Goal: Task Accomplishment & Management: Use online tool/utility

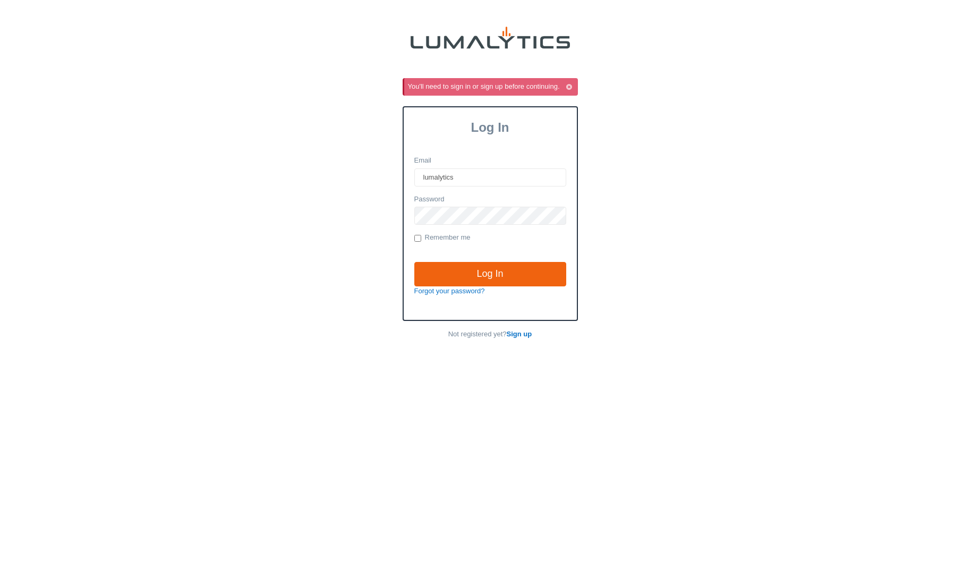
click at [534, 174] on input "lumalytics" at bounding box center [490, 177] width 152 height 18
type input "albert@cryowerx.com"
click at [414, 262] on input "Log In" at bounding box center [490, 274] width 152 height 24
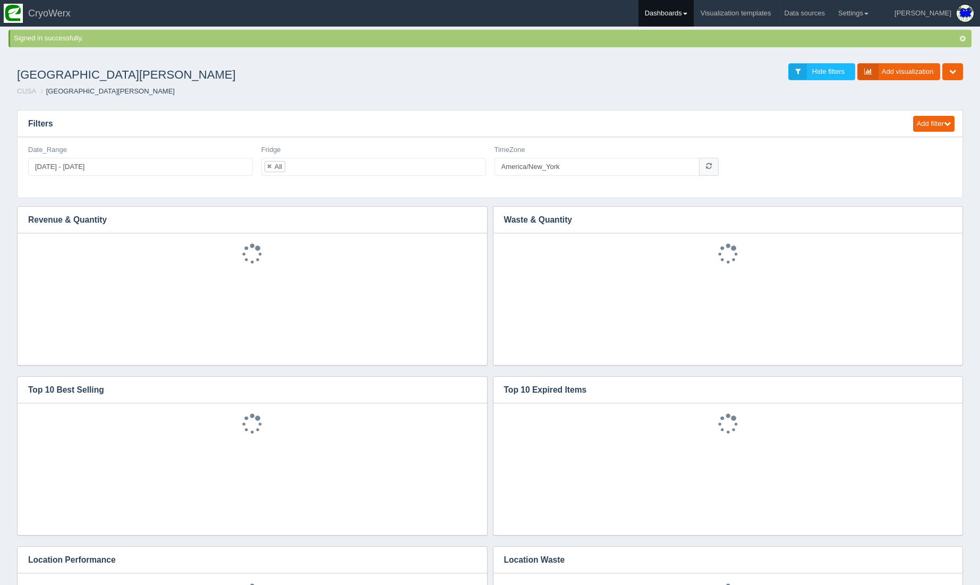
click at [694, 10] on link "Dashboards" at bounding box center [666, 13] width 55 height 27
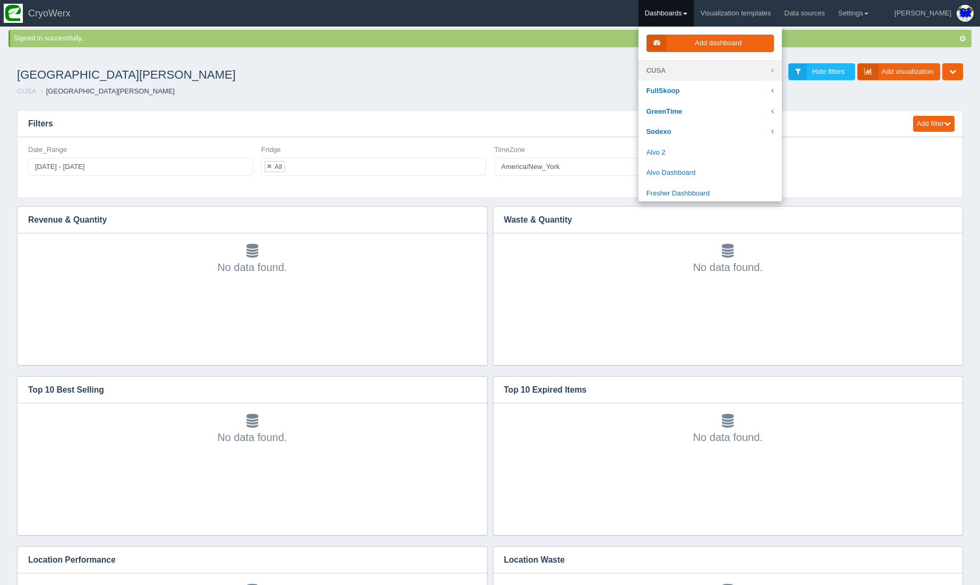
click at [689, 74] on link "CUSA" at bounding box center [710, 71] width 143 height 21
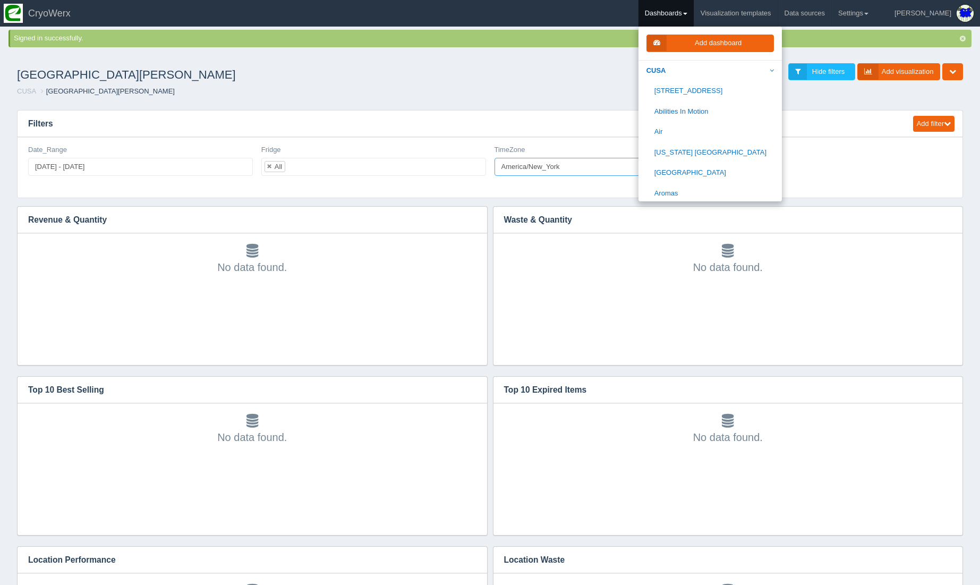
click at [560, 167] on input "America/New_York" at bounding box center [598, 167] width 206 height 18
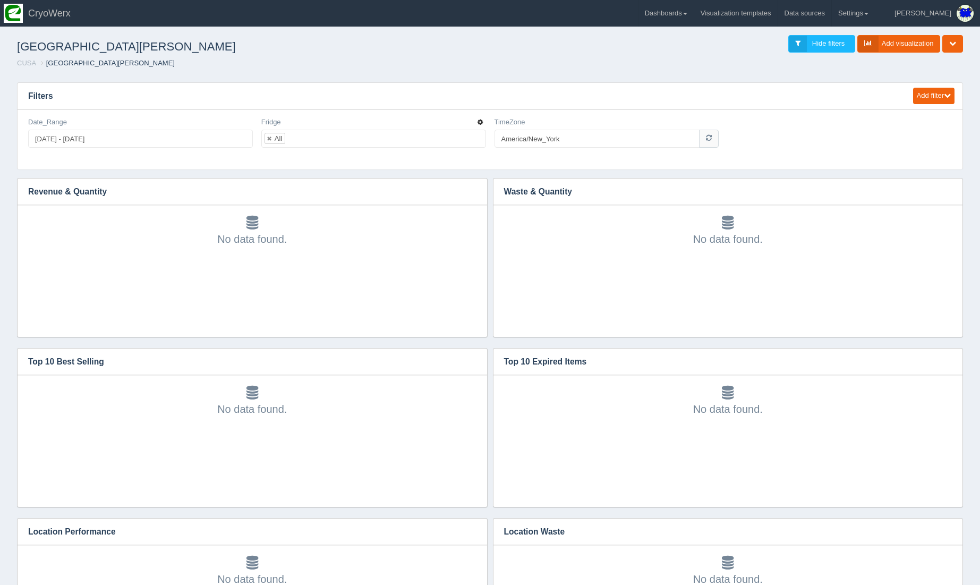
click at [478, 121] on icon "button" at bounding box center [480, 122] width 5 height 6
click at [460, 136] on link "Edit filter" at bounding box center [442, 135] width 85 height 15
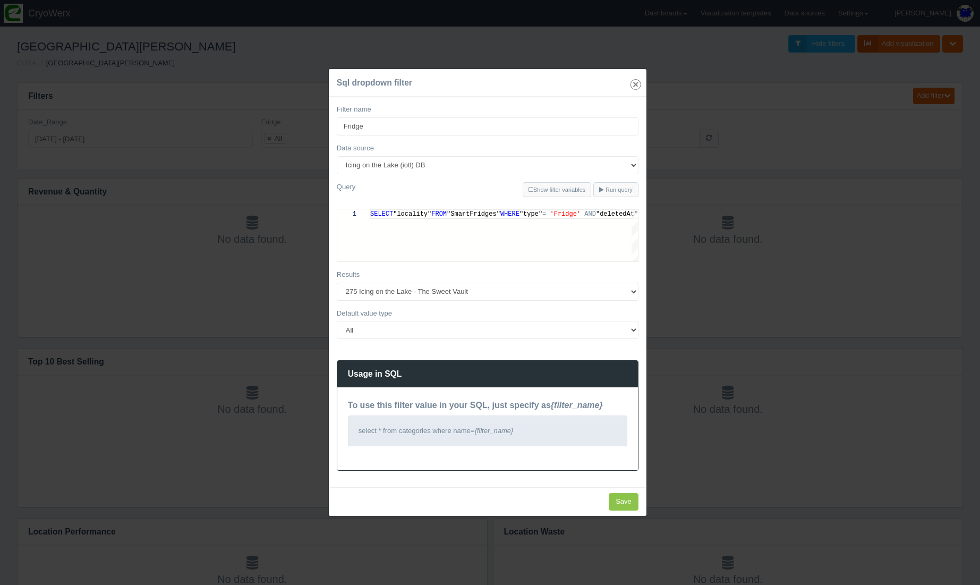
click at [634, 81] on icon "Close" at bounding box center [636, 84] width 15 height 15
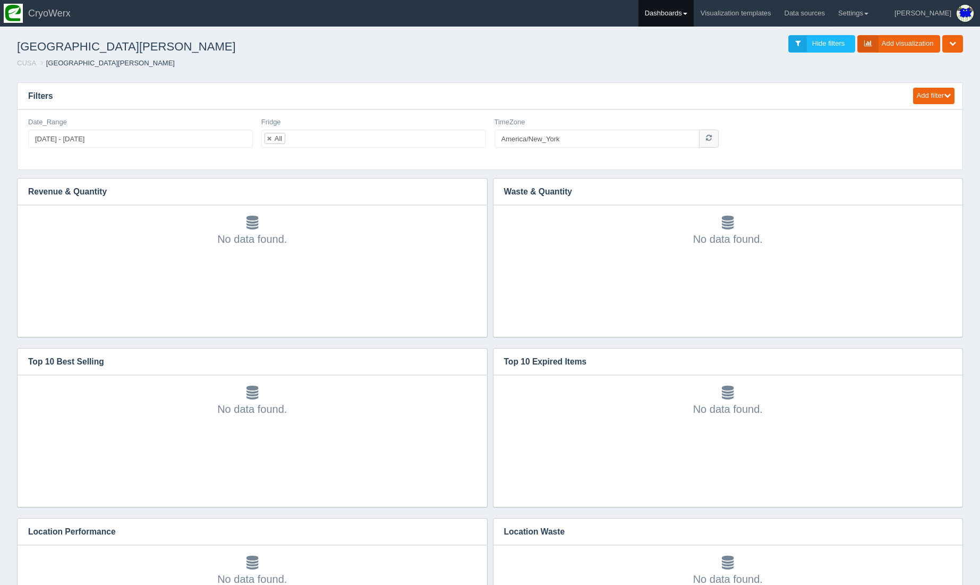
click at [694, 12] on link "Dashboards" at bounding box center [666, 13] width 55 height 27
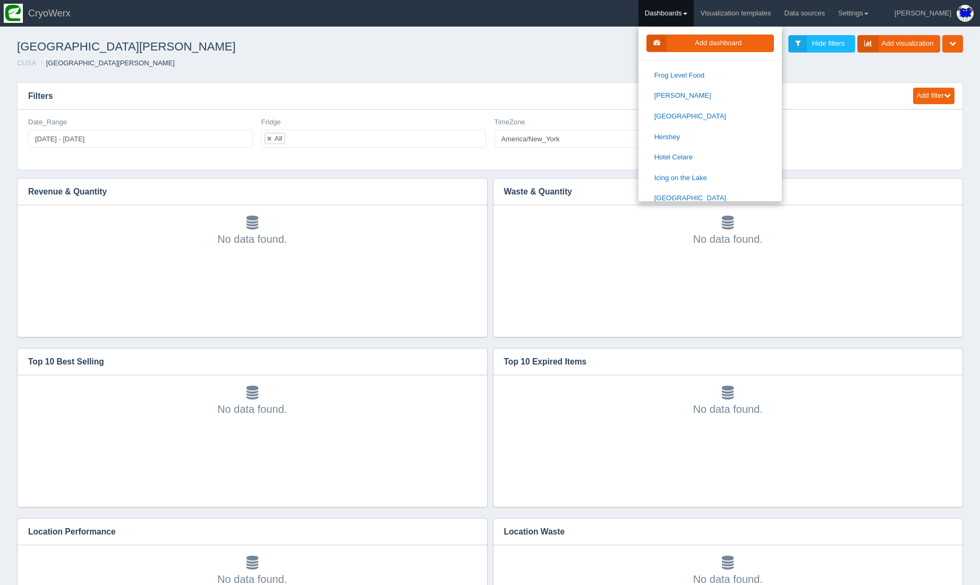
scroll to position [409, 0]
click at [710, 112] on link "[GEOGRAPHIC_DATA]" at bounding box center [710, 112] width 143 height 21
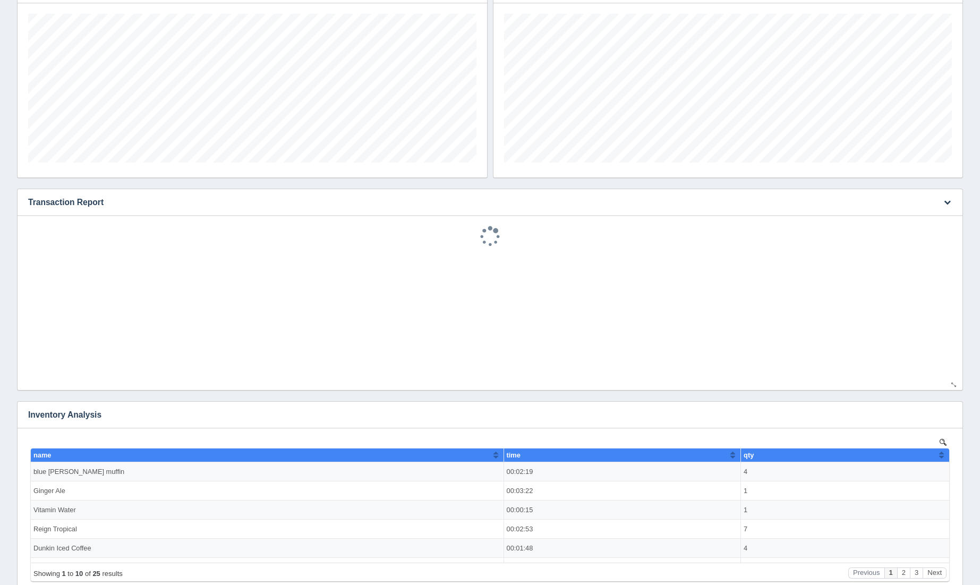
scroll to position [64, 210]
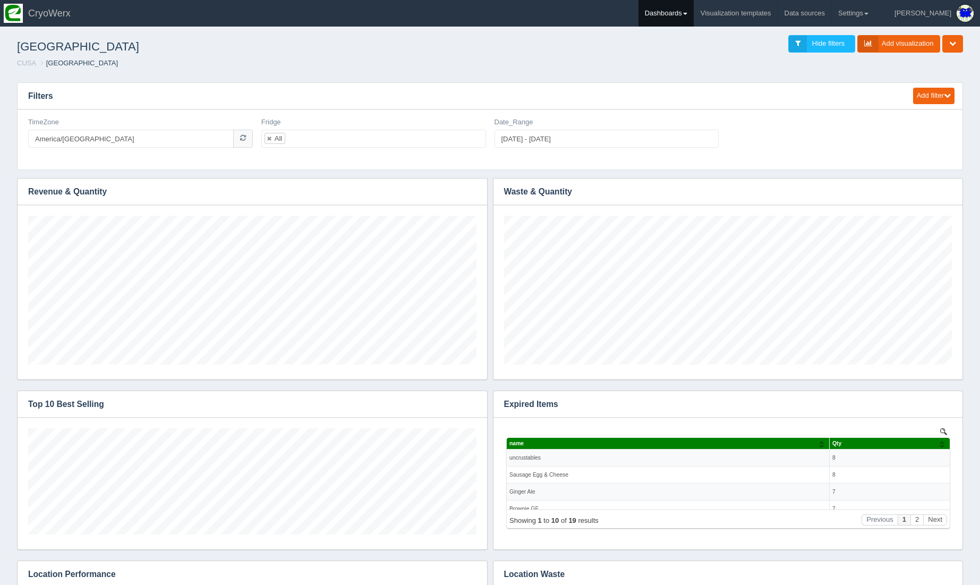
click at [694, 9] on link "Dashboards" at bounding box center [666, 13] width 55 height 27
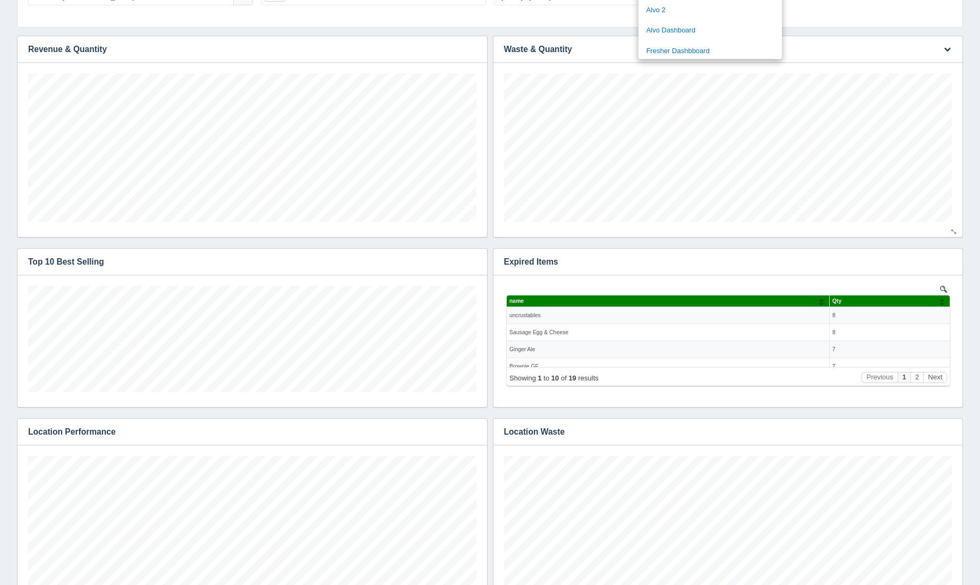
scroll to position [147, 0]
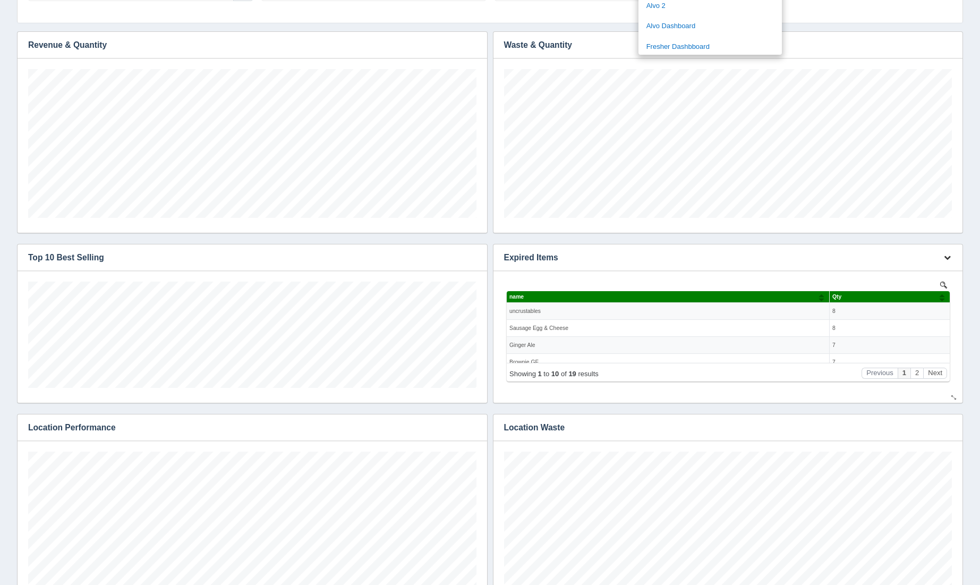
click at [944, 258] on icon "button" at bounding box center [947, 257] width 7 height 7
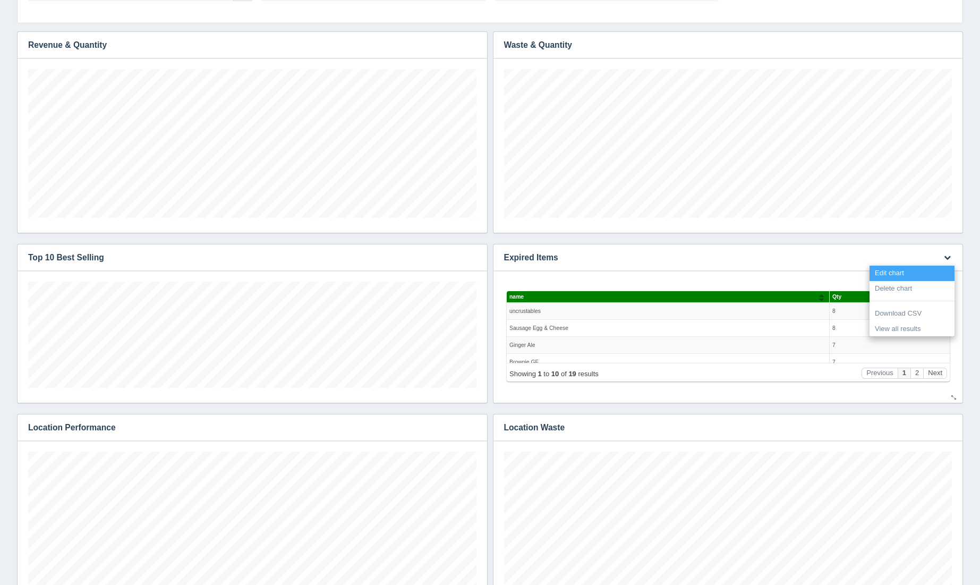
click at [915, 272] on link "Edit chart" at bounding box center [912, 273] width 85 height 15
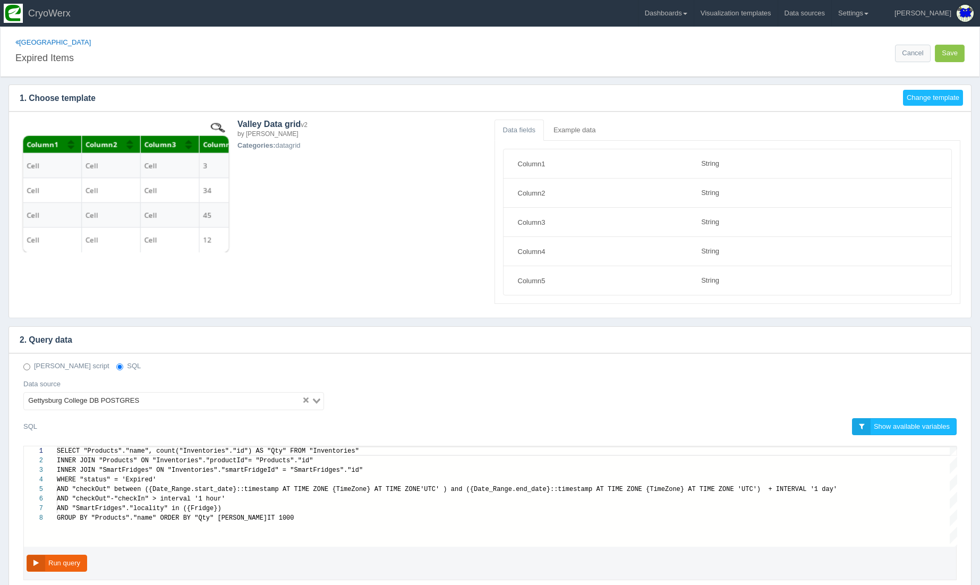
select select "string"
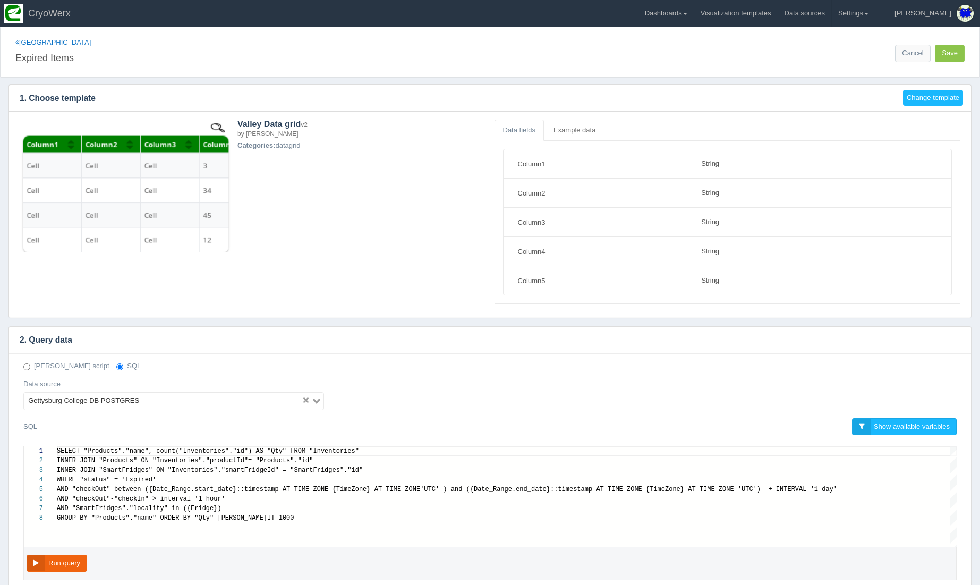
scroll to position [48, 0]
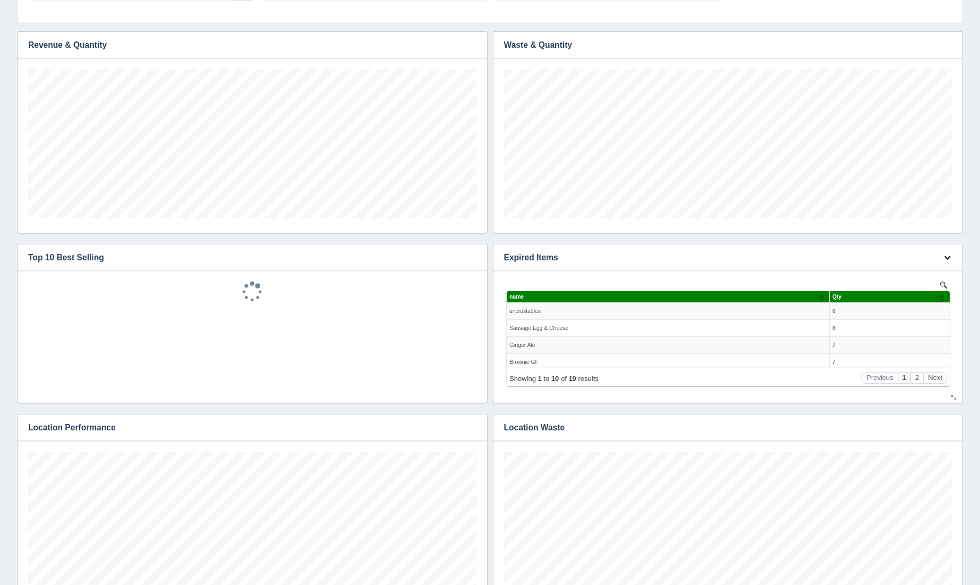
click at [946, 251] on button "button" at bounding box center [948, 258] width 14 height 16
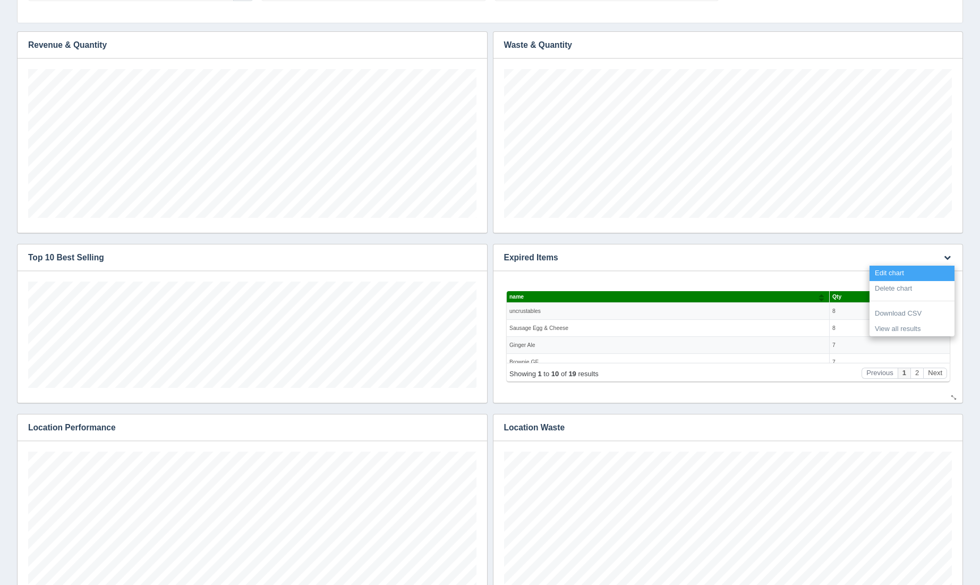
click at [883, 268] on link "Edit chart" at bounding box center [912, 273] width 85 height 15
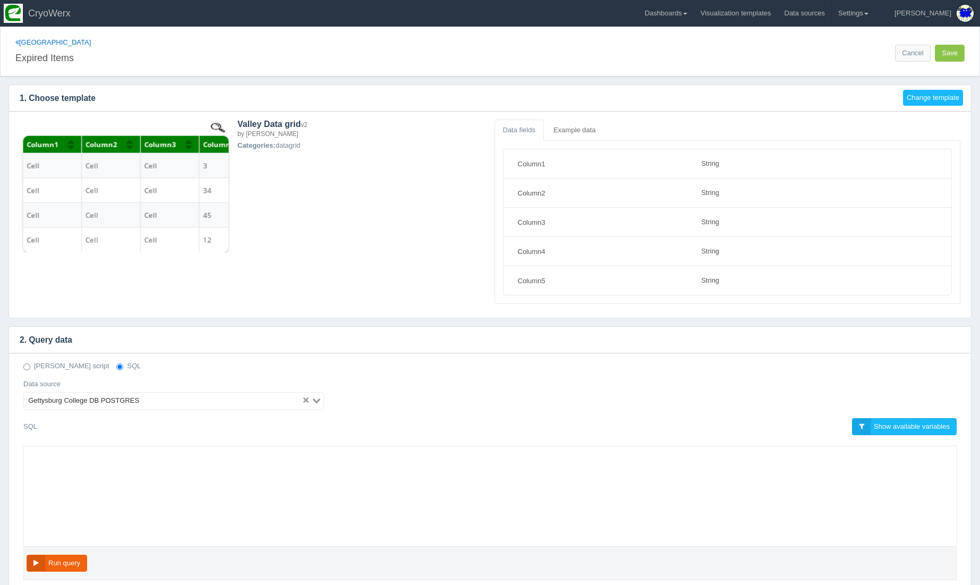
select select "string"
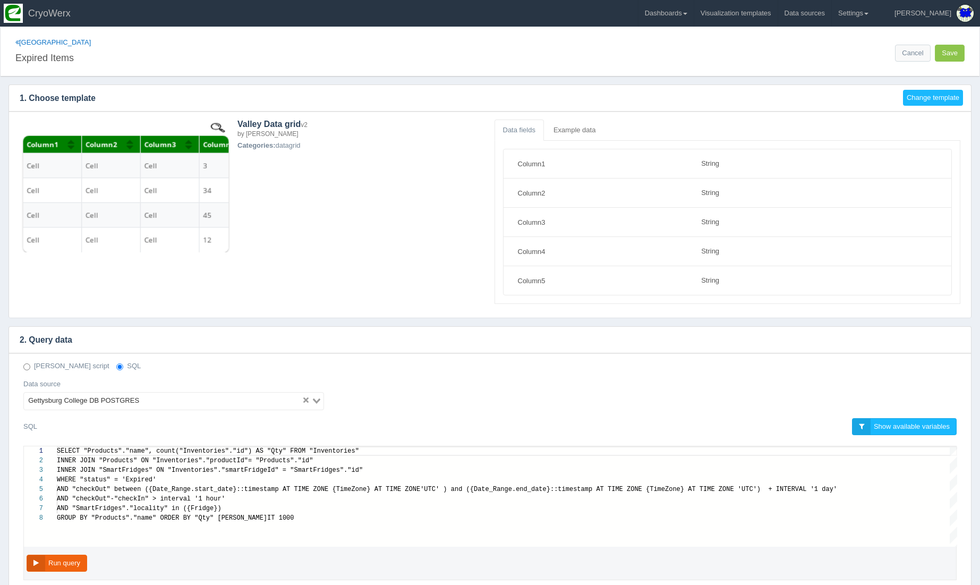
scroll to position [48, 0]
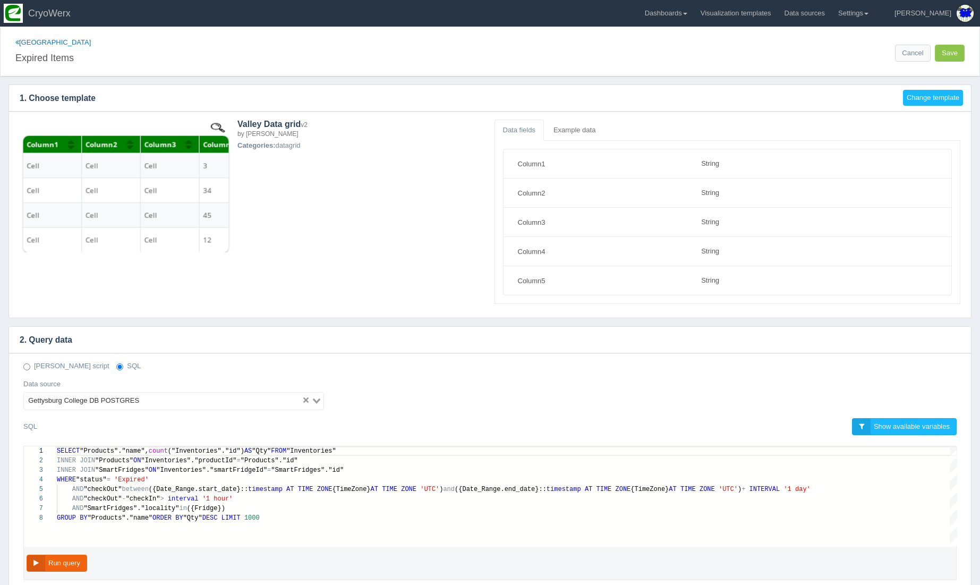
click at [467, 480] on div "WHERE "status" = 'Expired'" at bounding box center [507, 480] width 901 height 10
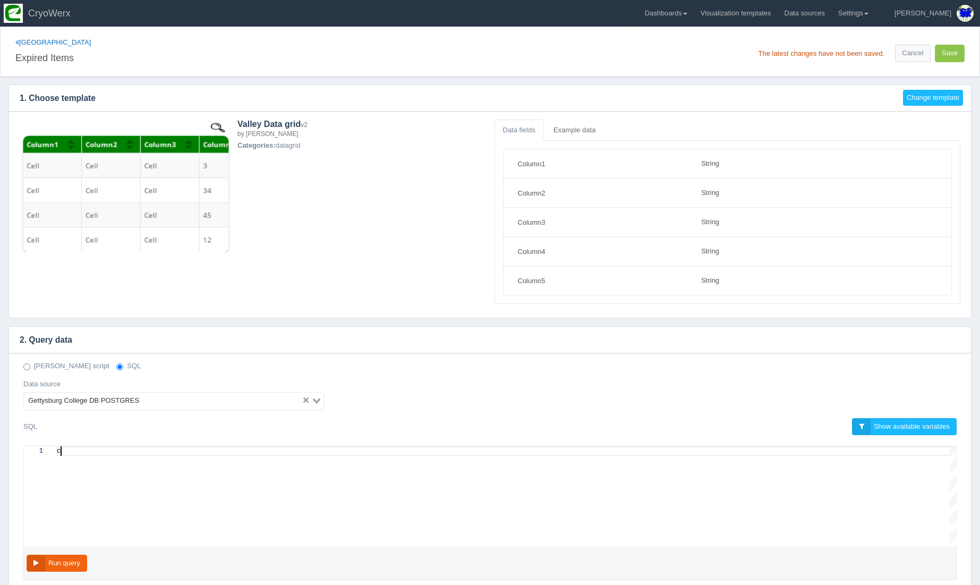
scroll to position [0, 3]
type textarea "SELECT "Products"."name", count("Inventories"."id") AS "Qty" FROM "Inventories"…"
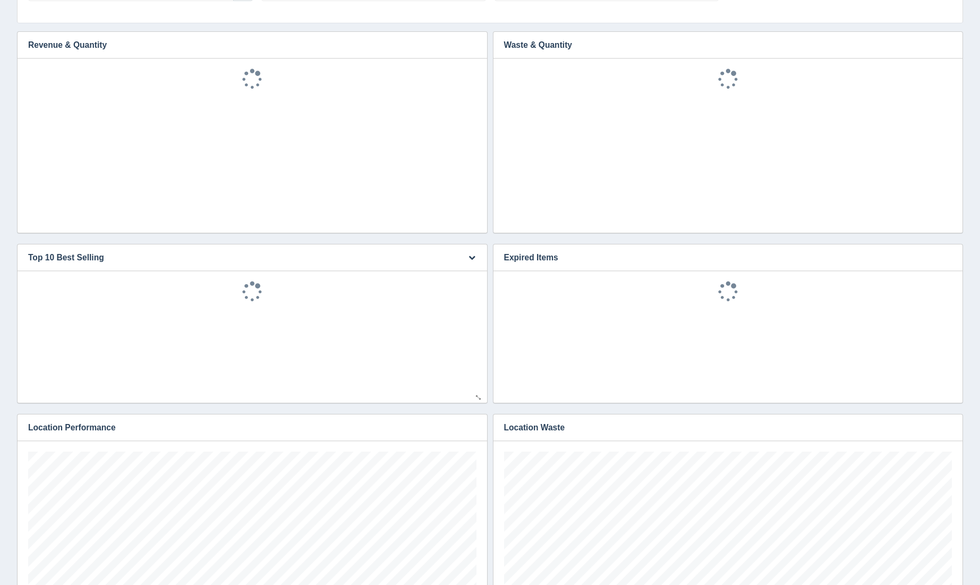
scroll to position [149, 448]
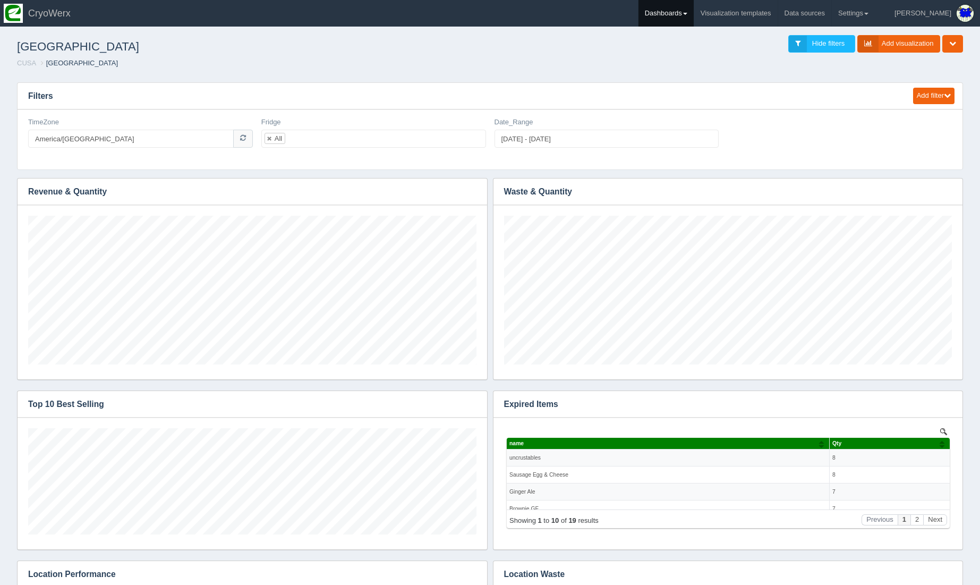
click at [694, 14] on link "Dashboards" at bounding box center [666, 13] width 55 height 27
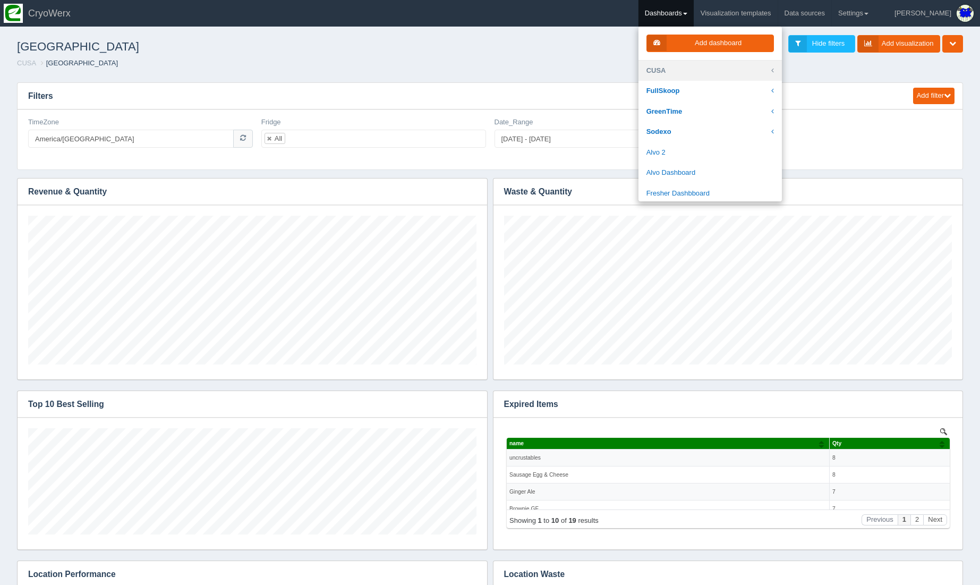
click at [712, 63] on link "CUSA" at bounding box center [710, 71] width 143 height 21
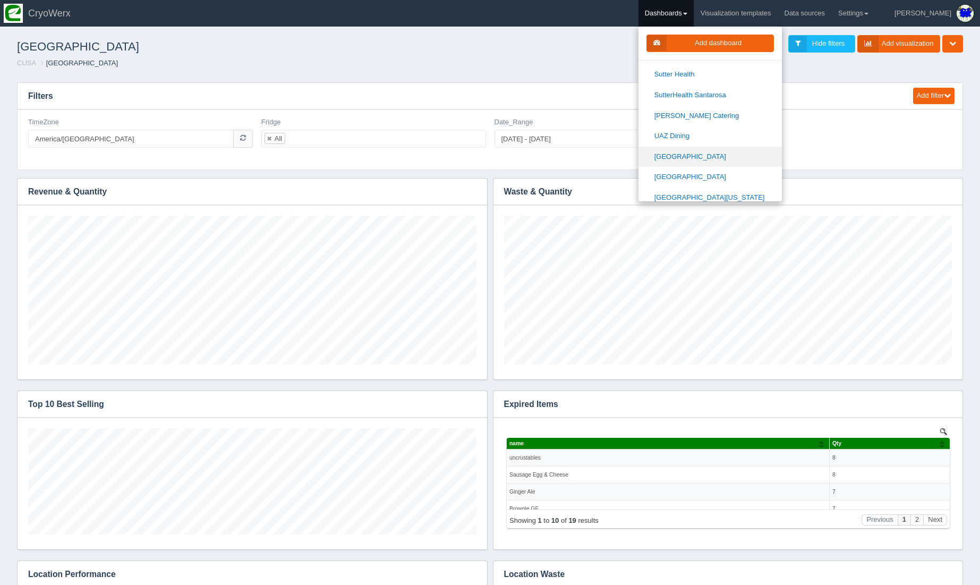
click at [726, 147] on link "[GEOGRAPHIC_DATA]" at bounding box center [710, 157] width 143 height 21
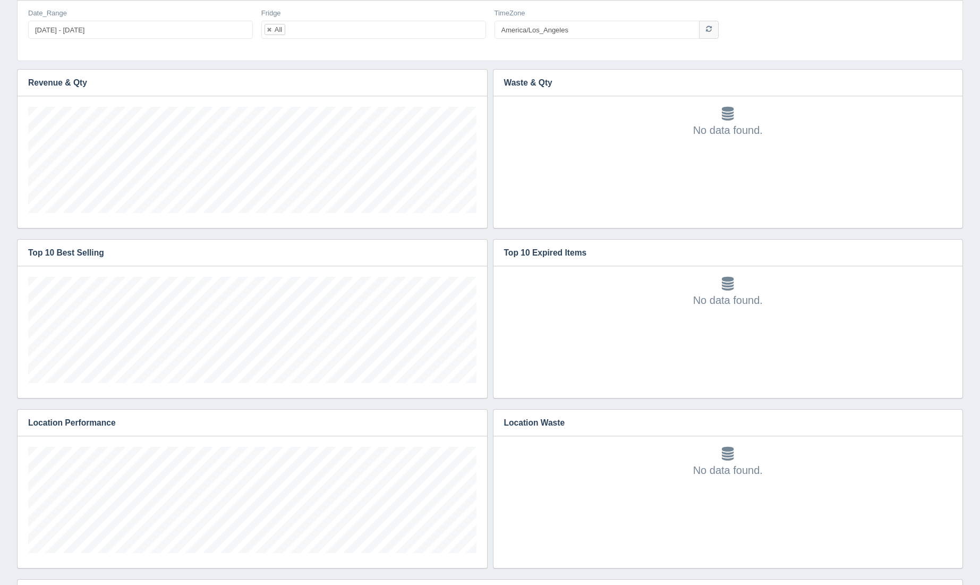
scroll to position [110, 0]
click at [945, 251] on icon "button" at bounding box center [947, 251] width 7 height 7
click at [929, 263] on link "Edit chart" at bounding box center [912, 267] width 85 height 15
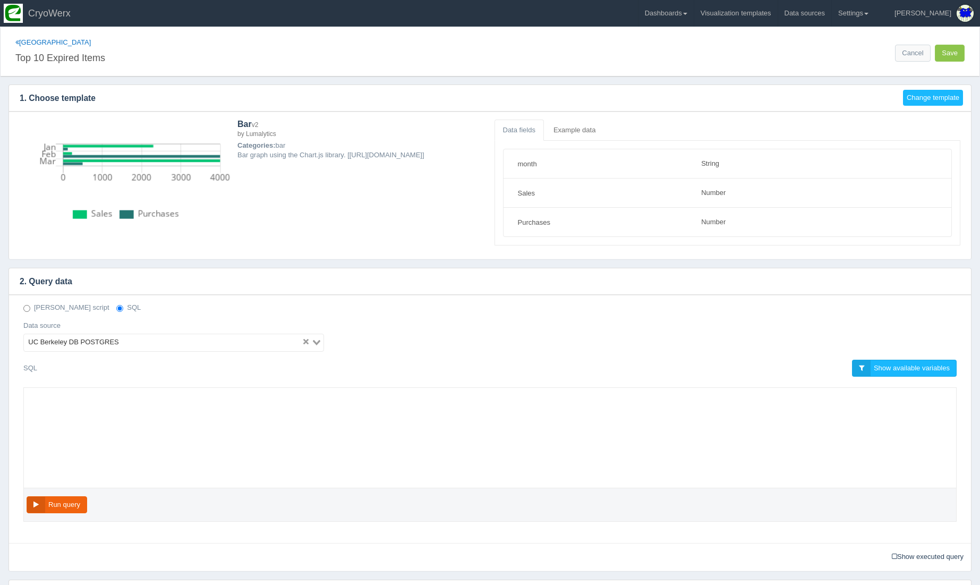
select select "string"
select select "number"
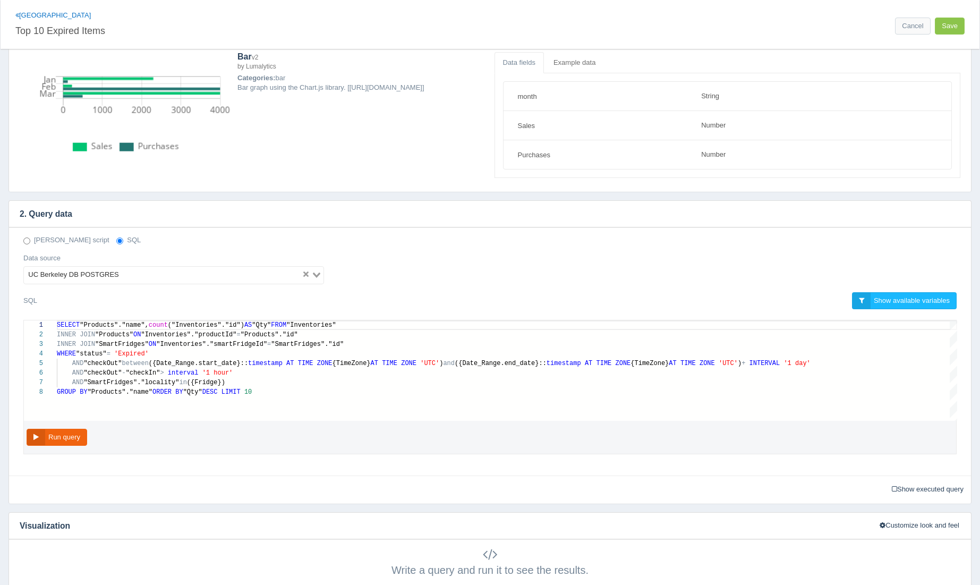
scroll to position [69, 0]
click at [633, 319] on div "SELECT "Products"."name", count ("Inventories"."id") AS "Qty" FROM "Inventories"" at bounding box center [507, 324] width 901 height 10
type textarea "SELECT "Products"."name", count("Inventories"."id") AS "Qty" FROM "Inventories"…"
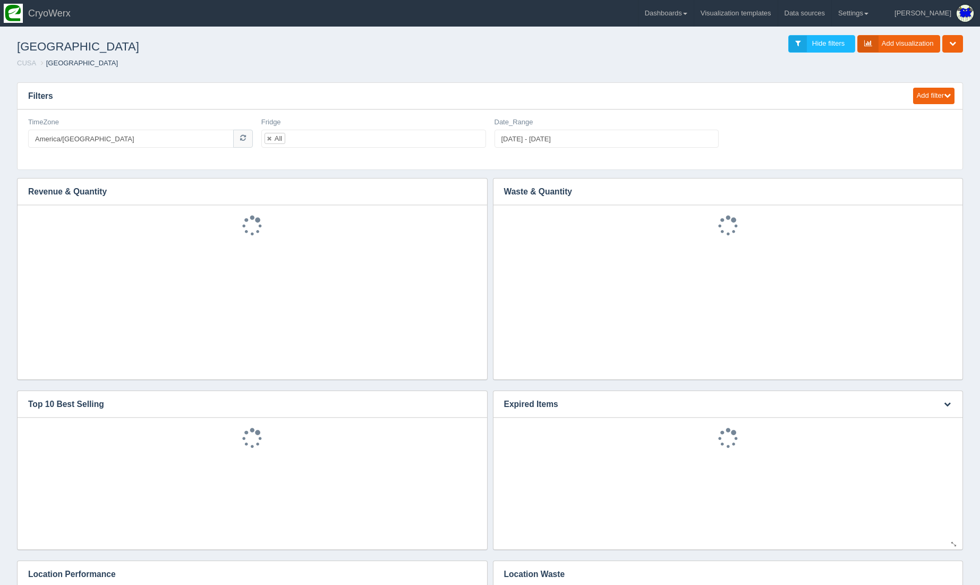
click at [955, 399] on div "Edit chart Delete chart Download CSV" at bounding box center [946, 404] width 32 height 26
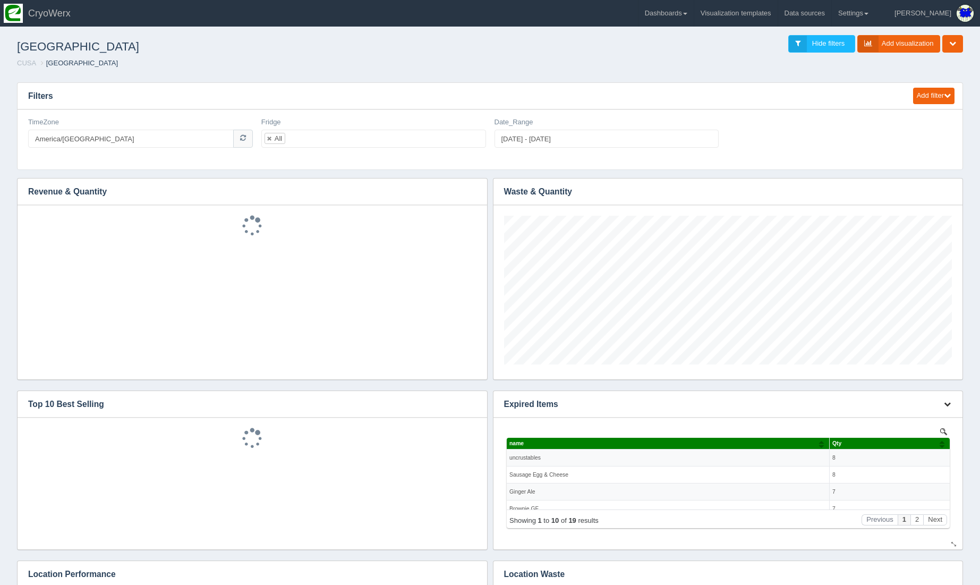
click at [951, 401] on button "button" at bounding box center [948, 404] width 14 height 16
click at [942, 414] on link "Edit chart" at bounding box center [912, 419] width 85 height 15
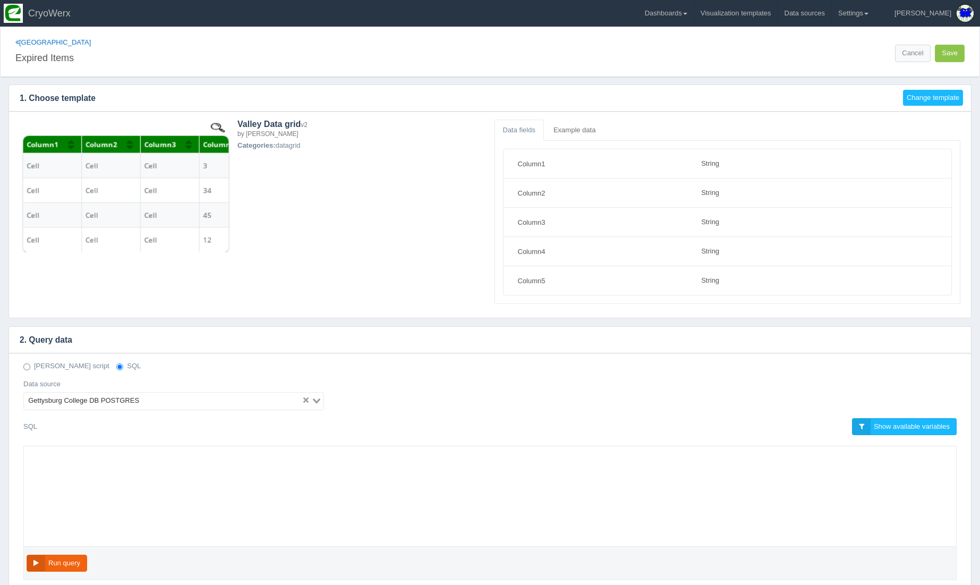
select select "string"
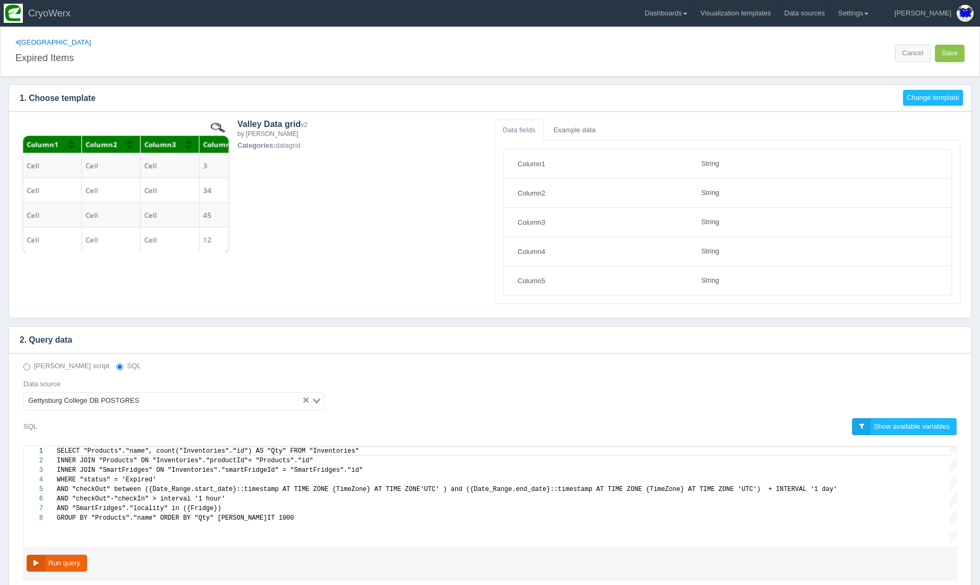
scroll to position [48, 0]
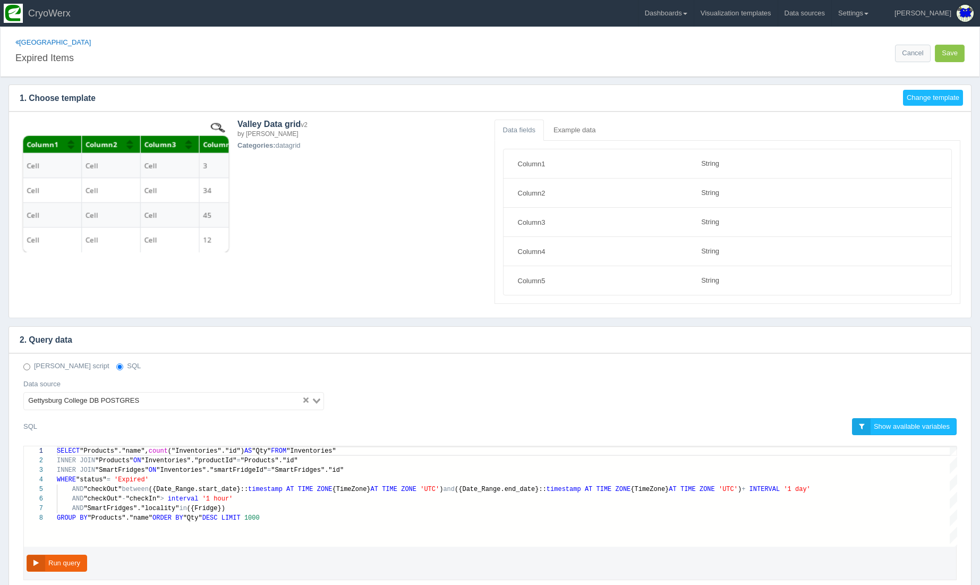
click at [318, 457] on div "INNER JOIN "Products" ON "Inventories"."productId" = "Products"."id"" at bounding box center [507, 461] width 901 height 10
type textarea "SELECT "Products"."name", count("Inventories"."id") AS "Qty" FROM "Inventories"…"
